Goal: Navigation & Orientation: Find specific page/section

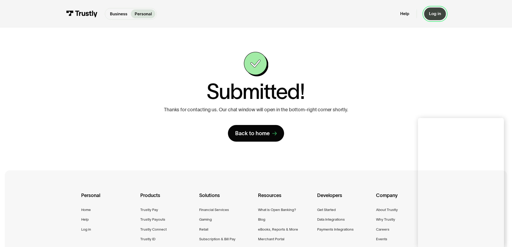
click at [439, 12] on div "Log in" at bounding box center [435, 13] width 12 height 5
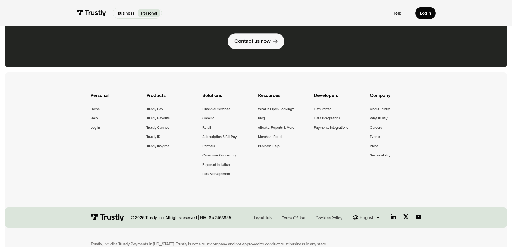
scroll to position [309, 0]
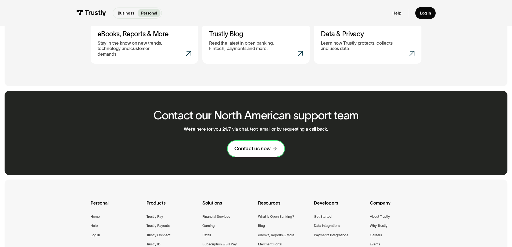
click at [247, 145] on div "Contact us now" at bounding box center [252, 148] width 36 height 7
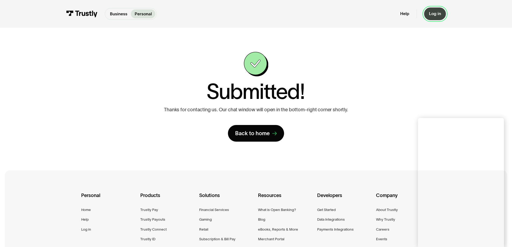
click at [433, 14] on div "Log in" at bounding box center [435, 13] width 12 height 5
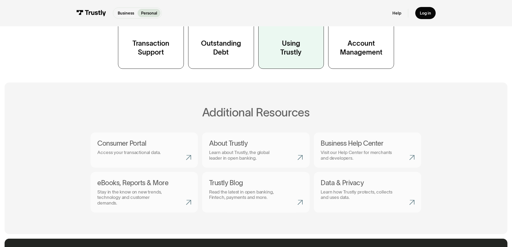
scroll to position [295, 0]
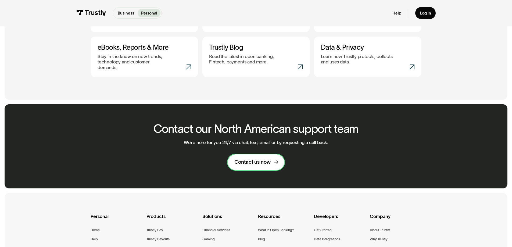
click at [263, 159] on div "Contact us now" at bounding box center [252, 162] width 36 height 7
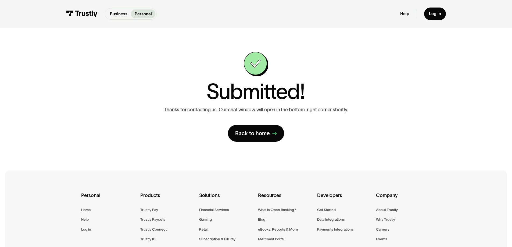
click at [485, 238] on div "Personal Home Help Log in Products Trustly Pay Trustly Payouts Trustly Connect …" at bounding box center [256, 244] width 502 height 148
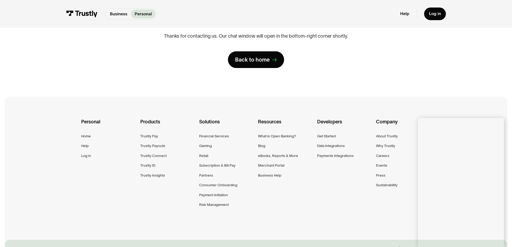
scroll to position [61, 0]
